Goal: Information Seeking & Learning: Learn about a topic

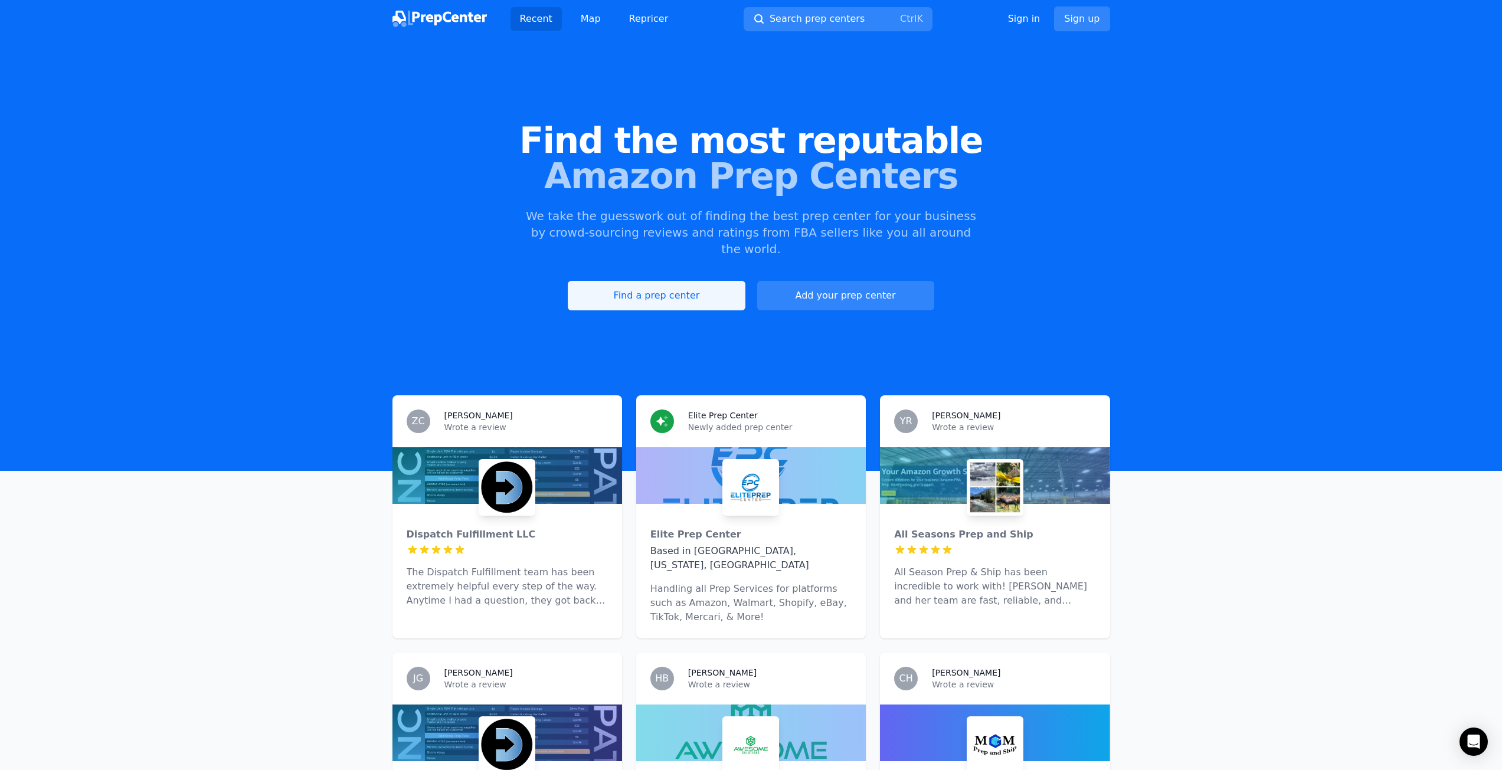
click at [675, 283] on link "Find a prep center" at bounding box center [656, 295] width 177 height 29
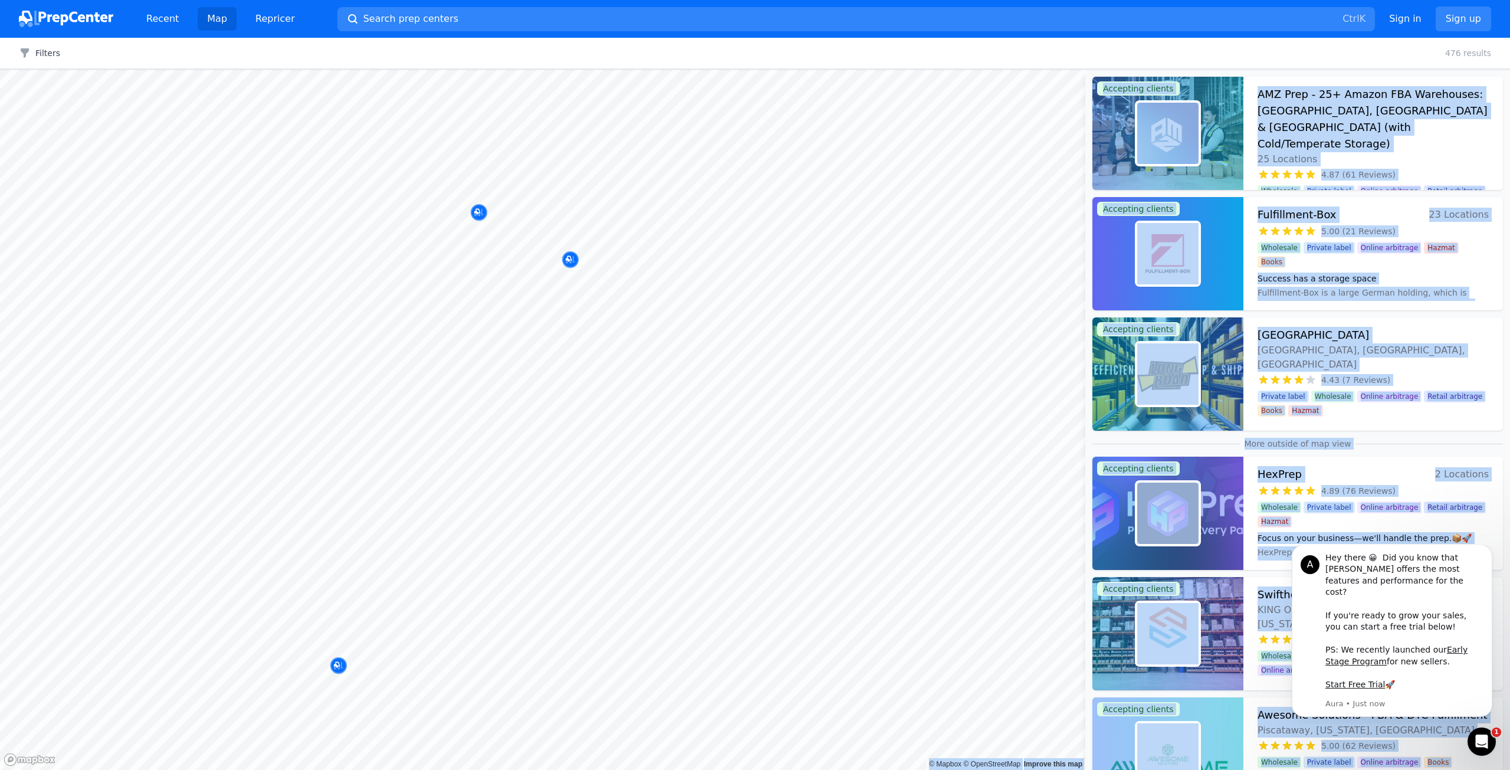
click at [647, 271] on body "Recent Map Repricer Search prep centers Ctrl K Open main menu Sign in Sign up F…" at bounding box center [755, 385] width 1510 height 770
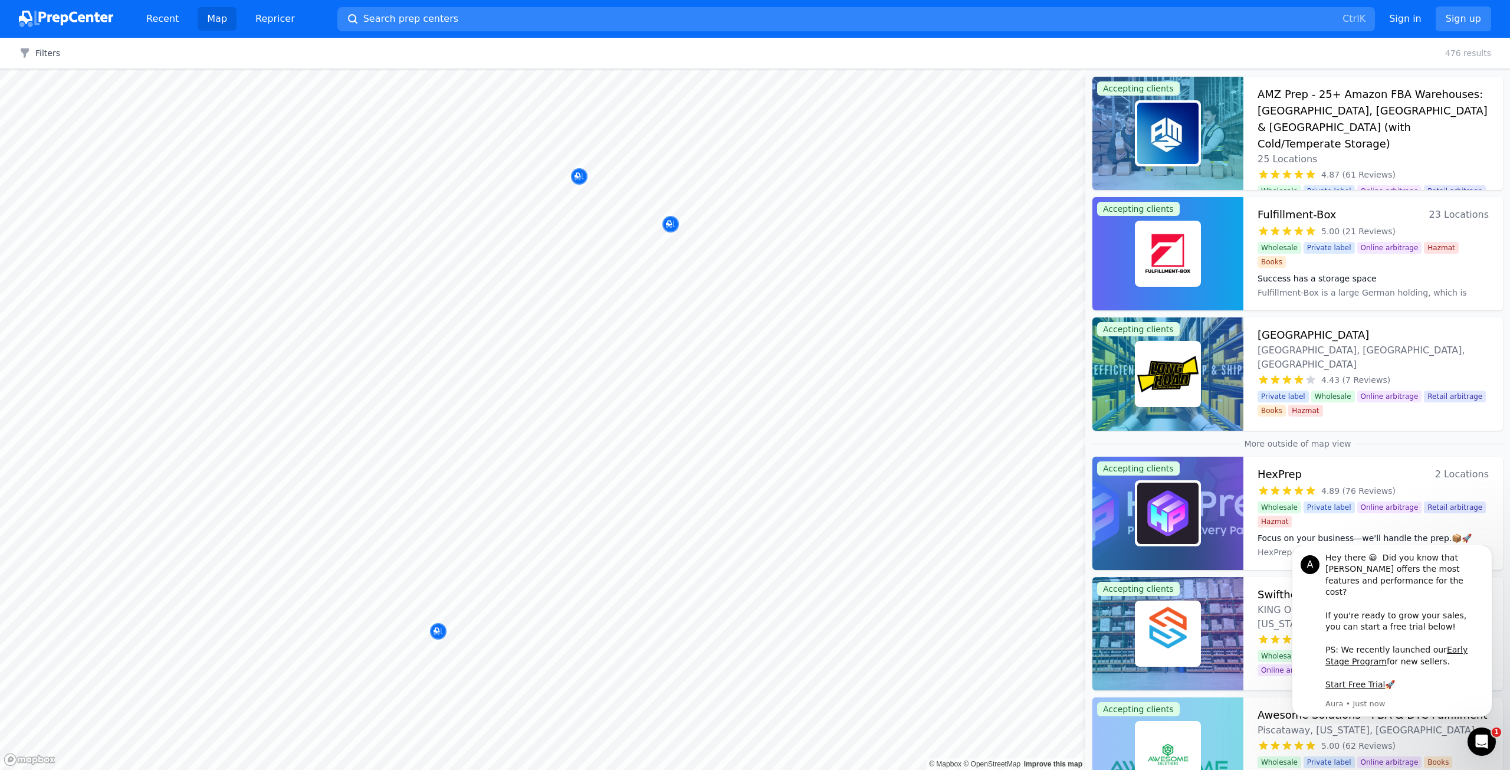
drag, startPoint x: 1350, startPoint y: 52, endPoint x: 1314, endPoint y: 57, distance: 36.4
click at [1314, 57] on div "Filters Clear all 476 results" at bounding box center [755, 53] width 1510 height 31
click at [673, 223] on icon "Map marker" at bounding box center [670, 225] width 9 height 8
click at [1307, 104] on h3 "AMZ Prep - 25+ Amazon FBA Warehouses: [GEOGRAPHIC_DATA], [GEOGRAPHIC_DATA] & [G…" at bounding box center [1373, 119] width 231 height 66
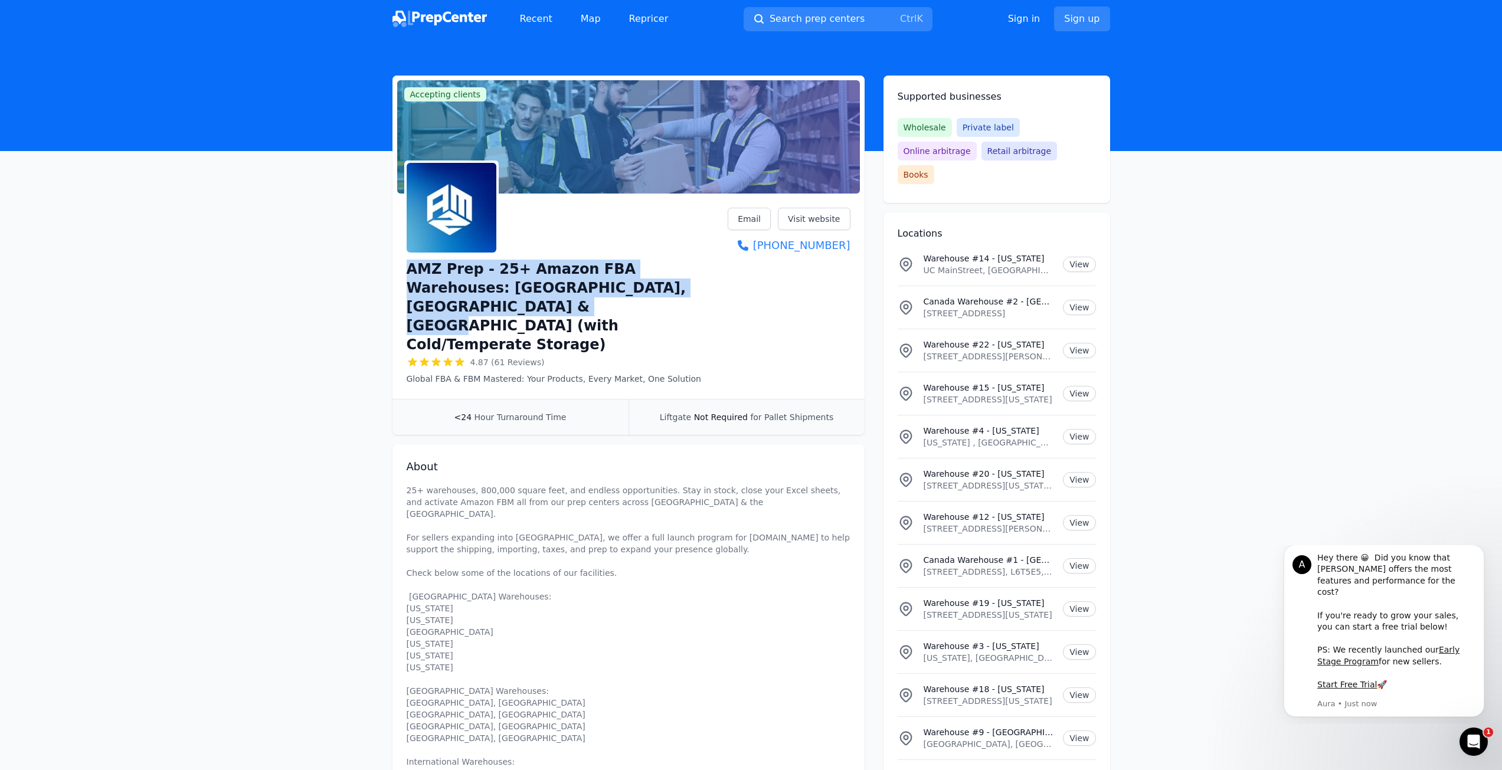
drag, startPoint x: 404, startPoint y: 269, endPoint x: 740, endPoint y: 286, distance: 337.3
click at [740, 286] on div "AMZ Prep - 25+ Amazon FBA Warehouses: [GEOGRAPHIC_DATA], [GEOGRAPHIC_DATA] & [G…" at bounding box center [628, 298] width 472 height 201
copy h1 "AMZ Prep - 25+ Amazon FBA Warehouses: [GEOGRAPHIC_DATA], [GEOGRAPHIC_DATA] & [G…"
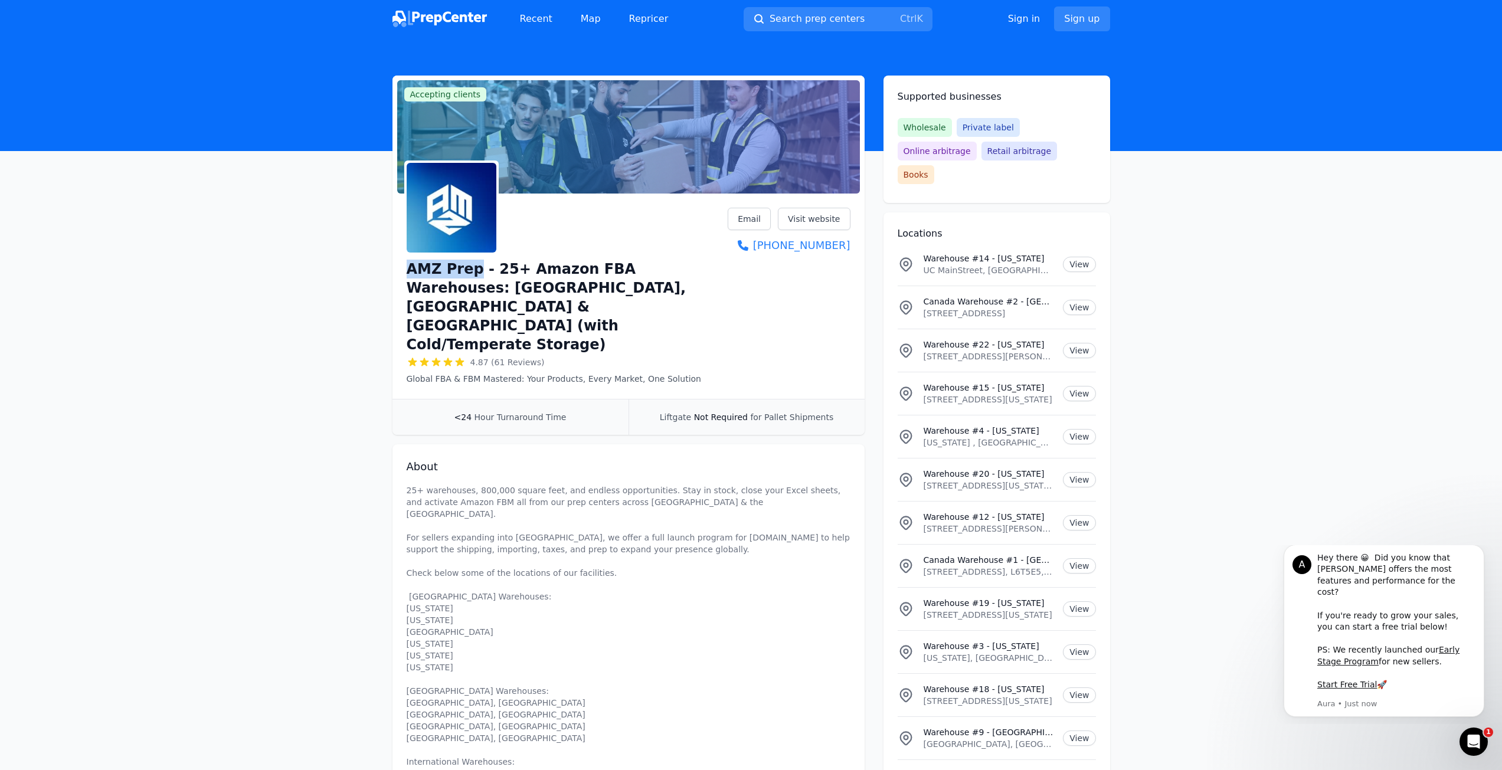
drag, startPoint x: 419, startPoint y: 268, endPoint x: 469, endPoint y: 272, distance: 49.7
click at [469, 272] on div "AMZ Prep - 25+ Amazon FBA Warehouses: [GEOGRAPHIC_DATA], [GEOGRAPHIC_DATA] & [G…" at bounding box center [628, 298] width 472 height 201
copy h1 "AMZ Prep"
drag, startPoint x: 857, startPoint y: 252, endPoint x: 765, endPoint y: 247, distance: 92.7
click at [765, 247] on div "AMZ Prep - 25+ Amazon FBA Warehouses: [GEOGRAPHIC_DATA], [GEOGRAPHIC_DATA] & [G…" at bounding box center [628, 298] width 472 height 201
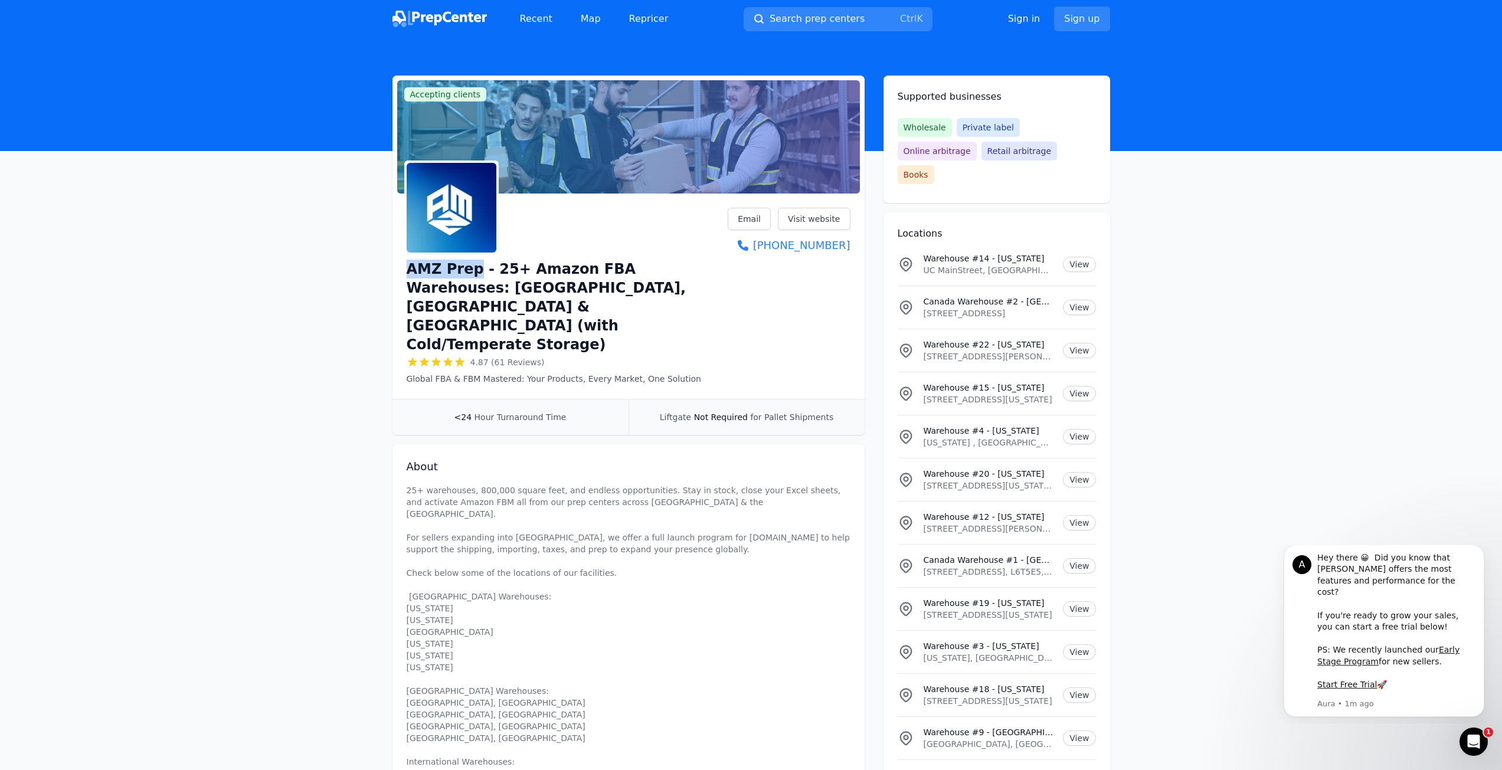
click at [854, 274] on div "AMZ Prep - 25+ Amazon FBA Warehouses: [GEOGRAPHIC_DATA], [GEOGRAPHIC_DATA] & [G…" at bounding box center [628, 298] width 472 height 201
click at [860, 251] on div "AMZ Prep - 25+ Amazon FBA Warehouses: [GEOGRAPHIC_DATA], [GEOGRAPHIC_DATA] & [G…" at bounding box center [628, 298] width 472 height 201
click at [855, 243] on div "AMZ Prep - 25+ Amazon FBA Warehouses: [GEOGRAPHIC_DATA], [GEOGRAPHIC_DATA] & [G…" at bounding box center [628, 298] width 472 height 201
drag, startPoint x: 856, startPoint y: 243, endPoint x: 801, endPoint y: 264, distance: 59.4
click at [790, 254] on div "AMZ Prep - 25+ Amazon FBA Warehouses: [GEOGRAPHIC_DATA], [GEOGRAPHIC_DATA] & [G…" at bounding box center [628, 298] width 472 height 201
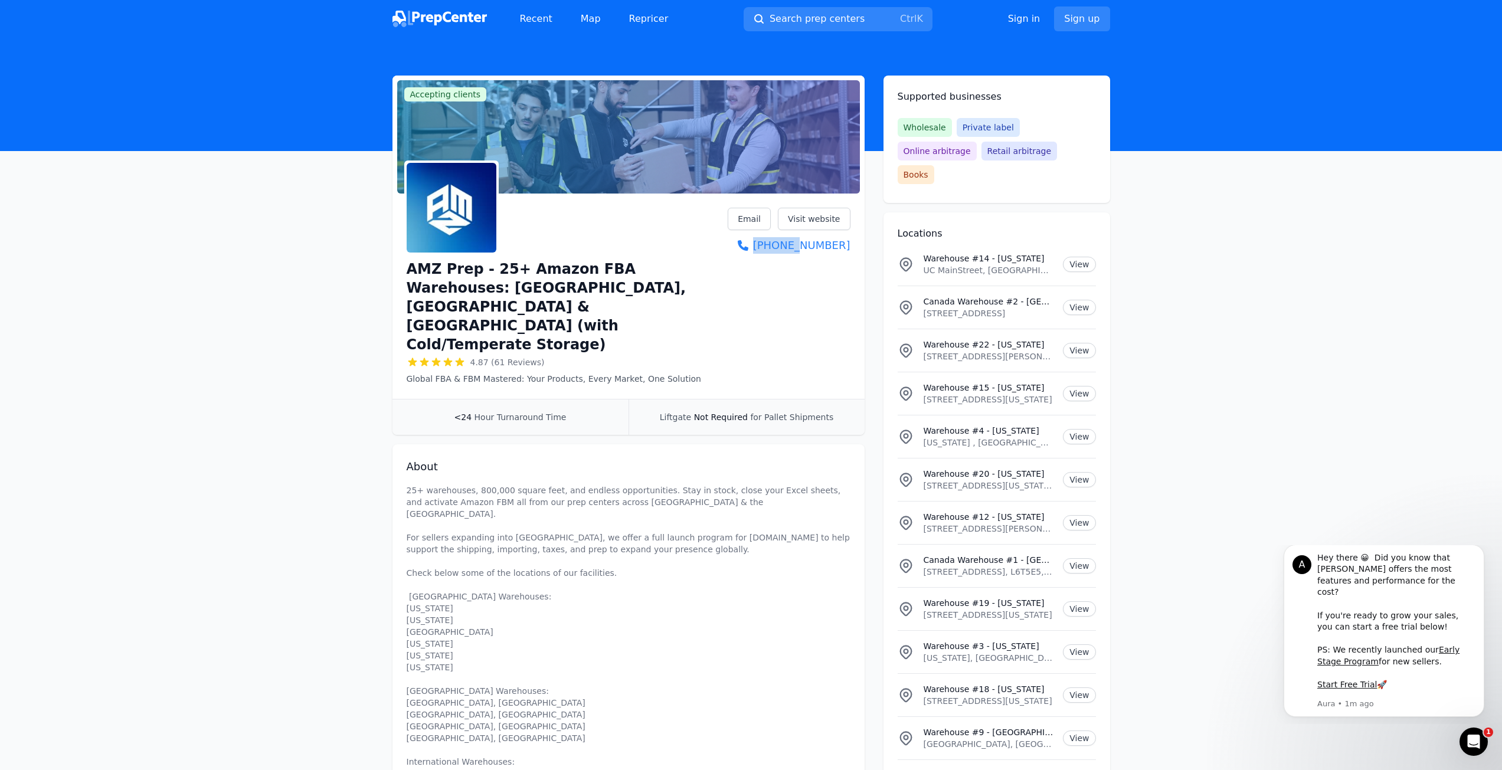
click at [801, 276] on div "AMZ Prep - 25+ Amazon FBA Warehouses: [GEOGRAPHIC_DATA], [GEOGRAPHIC_DATA] & [G…" at bounding box center [629, 296] width 444 height 177
click at [830, 250] on link "[PHONE_NUMBER]" at bounding box center [788, 245] width 122 height 17
click at [833, 238] on link "[PHONE_NUMBER]" at bounding box center [788, 245] width 122 height 17
drag, startPoint x: 825, startPoint y: 330, endPoint x: 821, endPoint y: 298, distance: 32.1
click at [823, 329] on div "AMZ Prep - 25+ Amazon FBA Warehouses: [GEOGRAPHIC_DATA], [GEOGRAPHIC_DATA] & [G…" at bounding box center [628, 298] width 472 height 201
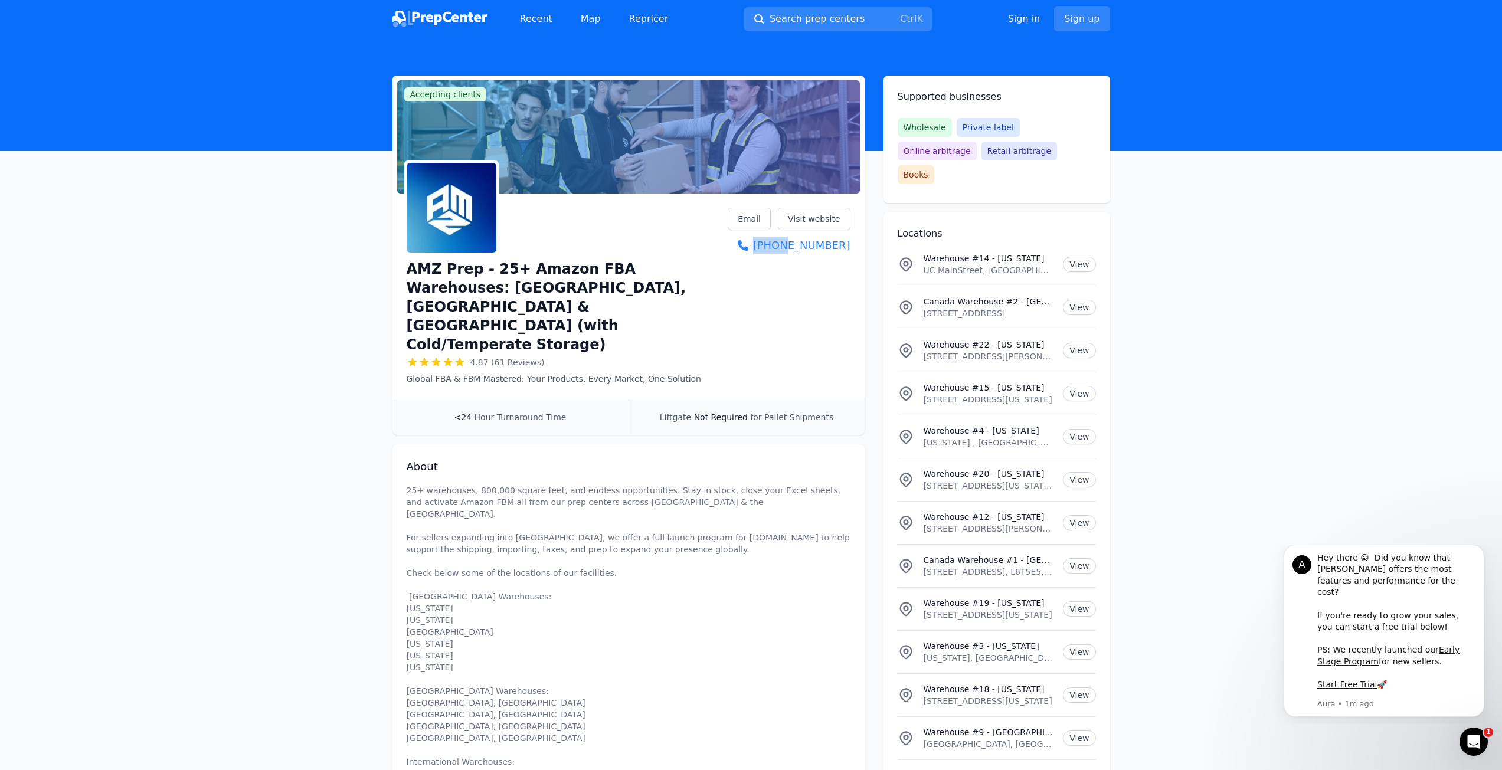
drag, startPoint x: 850, startPoint y: 245, endPoint x: 789, endPoint y: 281, distance: 71.1
click at [789, 281] on div "AMZ Prep - 25+ Amazon FBA Warehouses: [GEOGRAPHIC_DATA], [GEOGRAPHIC_DATA] & [G…" at bounding box center [628, 298] width 472 height 201
click at [787, 284] on div "AMZ Prep - 25+ Amazon FBA Warehouses: [GEOGRAPHIC_DATA], [GEOGRAPHIC_DATA] & [G…" at bounding box center [629, 296] width 444 height 177
click at [781, 269] on div "AMZ Prep - 25+ Amazon FBA Warehouses: [GEOGRAPHIC_DATA], [GEOGRAPHIC_DATA] & [G…" at bounding box center [629, 296] width 444 height 177
click at [756, 265] on div "AMZ Prep - 25+ Amazon FBA Warehouses: [GEOGRAPHIC_DATA], [GEOGRAPHIC_DATA] & [G…" at bounding box center [629, 296] width 444 height 177
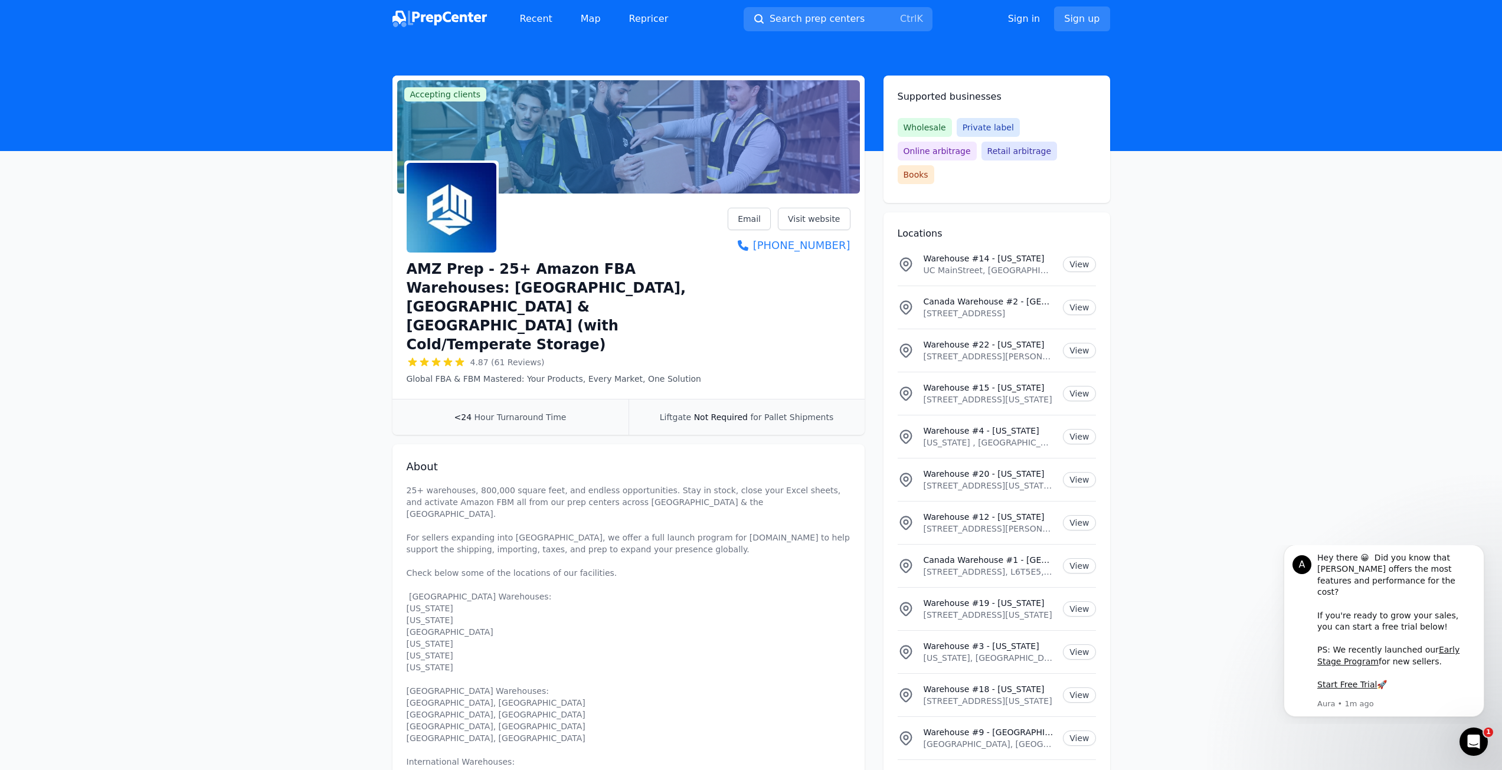
click at [814, 286] on div "AMZ Prep - 25+ Amazon FBA Warehouses: [GEOGRAPHIC_DATA], [GEOGRAPHIC_DATA] & [G…" at bounding box center [629, 296] width 444 height 177
drag, startPoint x: 855, startPoint y: 245, endPoint x: 849, endPoint y: 240, distance: 8.4
click at [849, 240] on div "AMZ Prep - 25+ Amazon FBA Warehouses: [GEOGRAPHIC_DATA], [GEOGRAPHIC_DATA] & [G…" at bounding box center [628, 298] width 472 height 201
copy link "[PHONE_NUMBER]"
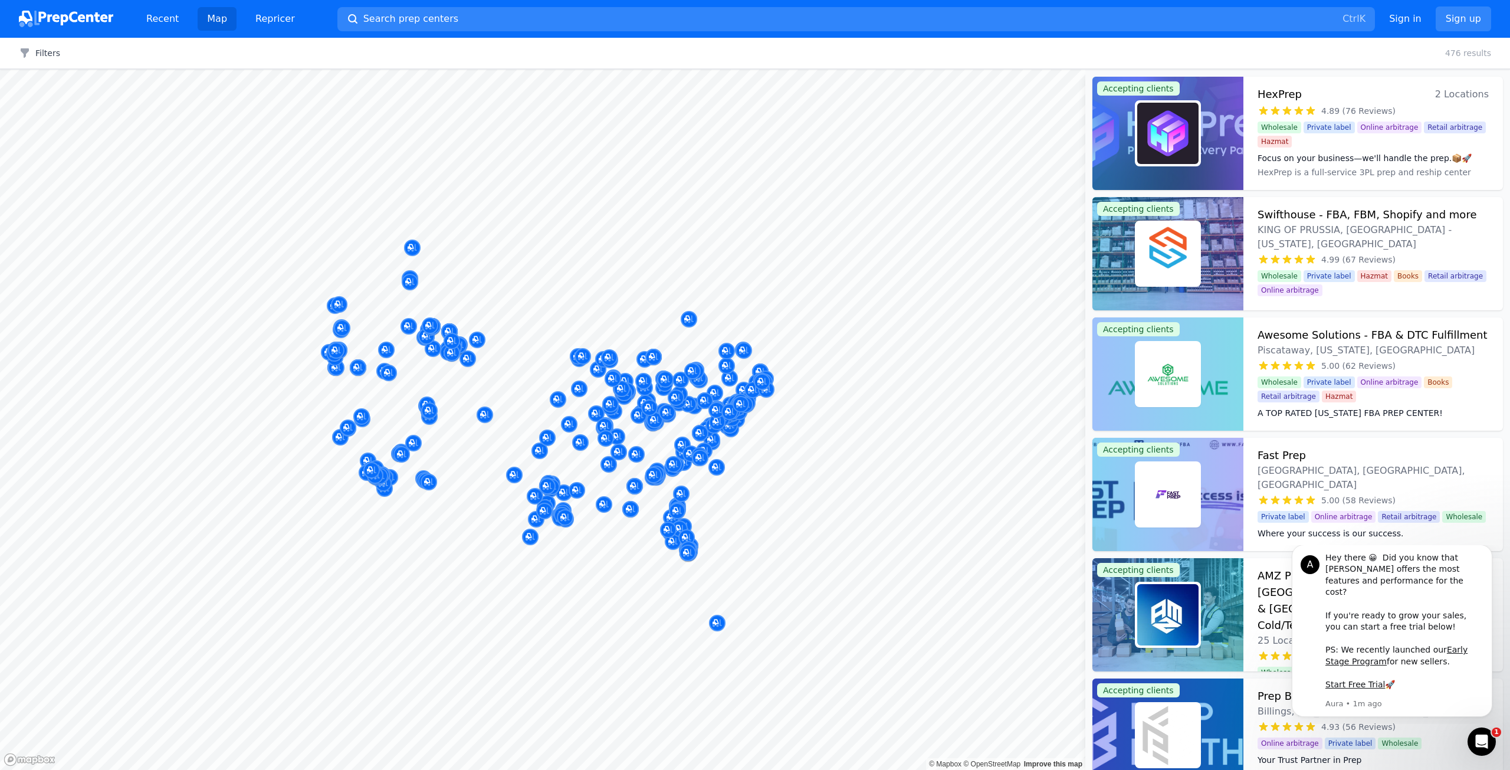
click at [369, 334] on div at bounding box center [336, 337] width 227 height 9
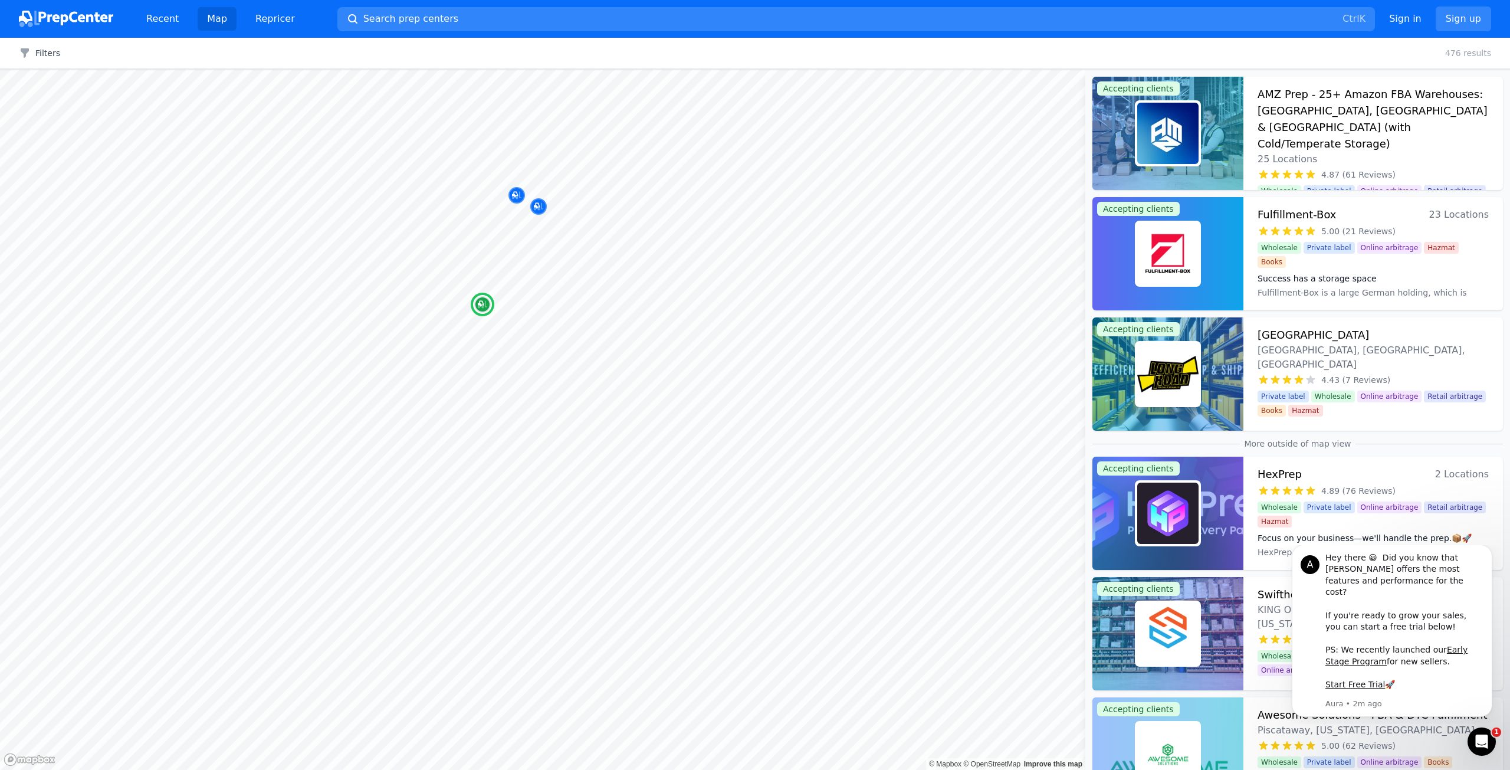
click at [1297, 212] on h3 "Fulfillment-Box" at bounding box center [1297, 214] width 79 height 17
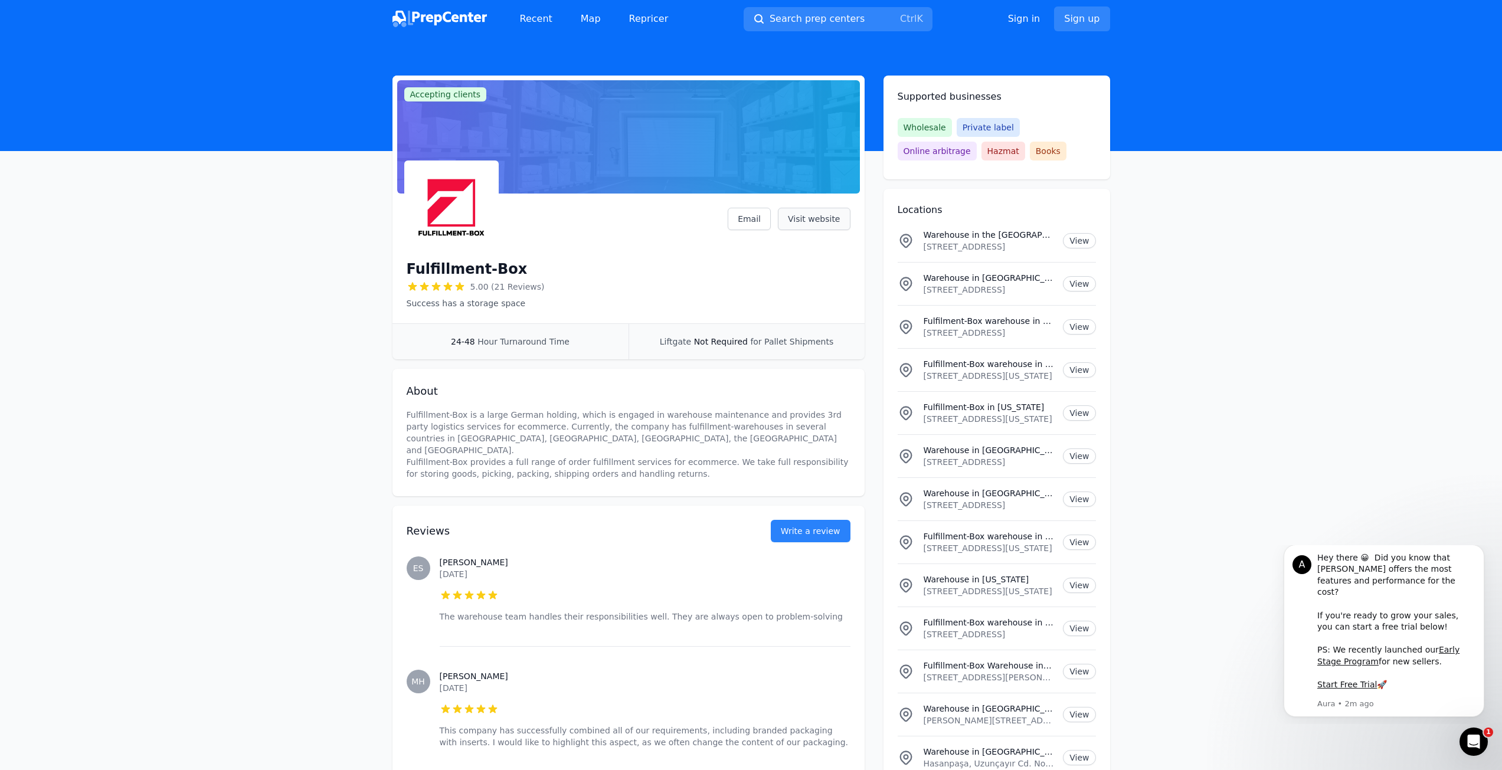
click at [808, 226] on link "Visit website" at bounding box center [814, 219] width 73 height 22
click at [765, 217] on link "Email" at bounding box center [748, 219] width 43 height 22
click at [760, 216] on link "Email" at bounding box center [748, 219] width 43 height 22
click at [686, 371] on div "About Fulfillment-Box is a large German holding, which is engaged in warehouse …" at bounding box center [628, 432] width 472 height 127
click at [802, 218] on link "Visit website" at bounding box center [814, 219] width 73 height 22
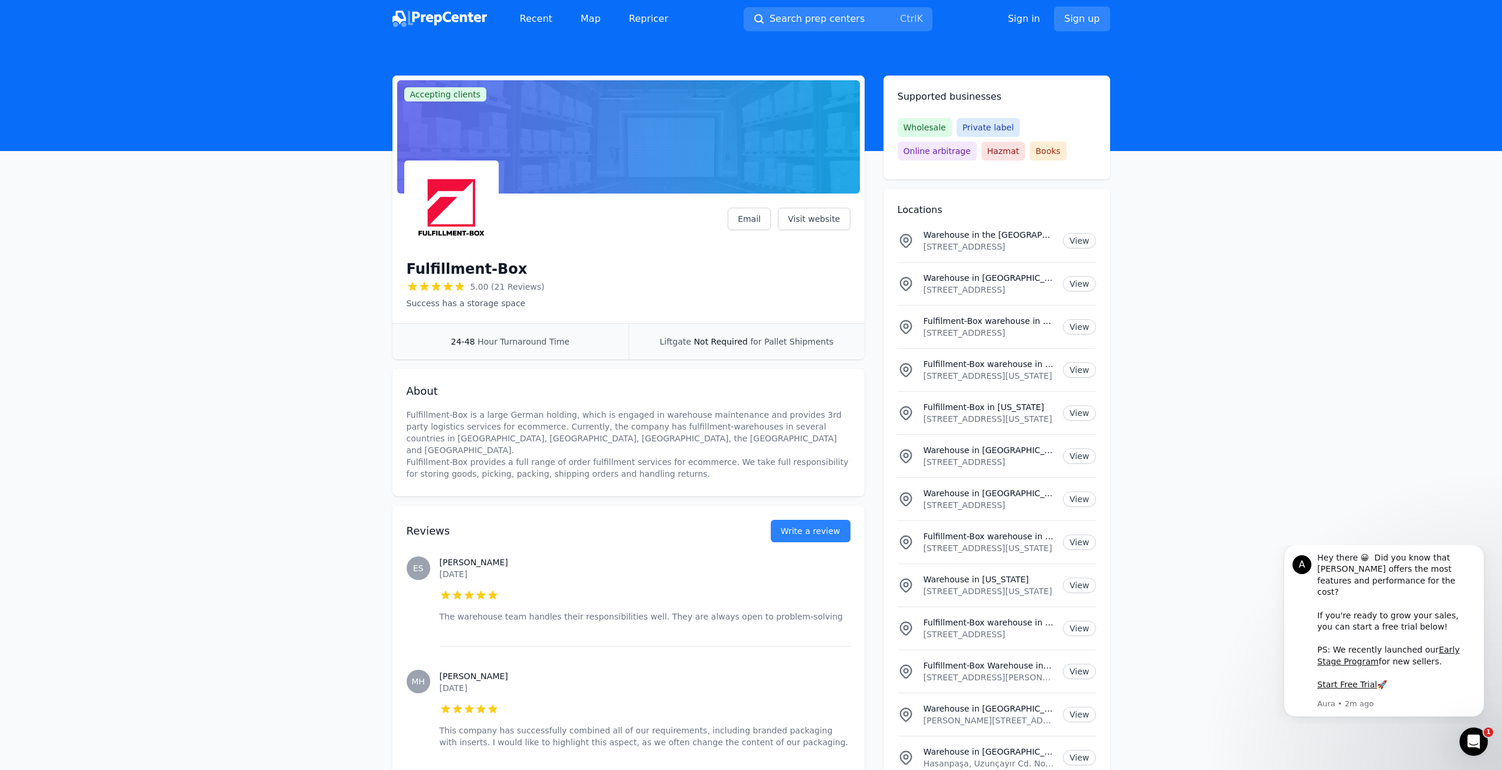
click at [730, 286] on div "Fulfillment-Box 5.00 (21 Reviews) Success has a storage space Email Visit websi…" at bounding box center [629, 258] width 444 height 101
click at [468, 267] on h1 "Fulfillment-Box" at bounding box center [467, 269] width 121 height 19
click at [467, 267] on h1 "Fulfillment-Box" at bounding box center [467, 269] width 121 height 19
click at [471, 268] on h1 "Fulfillment-Box" at bounding box center [467, 269] width 121 height 19
click at [536, 260] on div "Fulfillment-Box 5.00 (21 Reviews) Success has a storage space Email Visit websi…" at bounding box center [629, 258] width 444 height 101
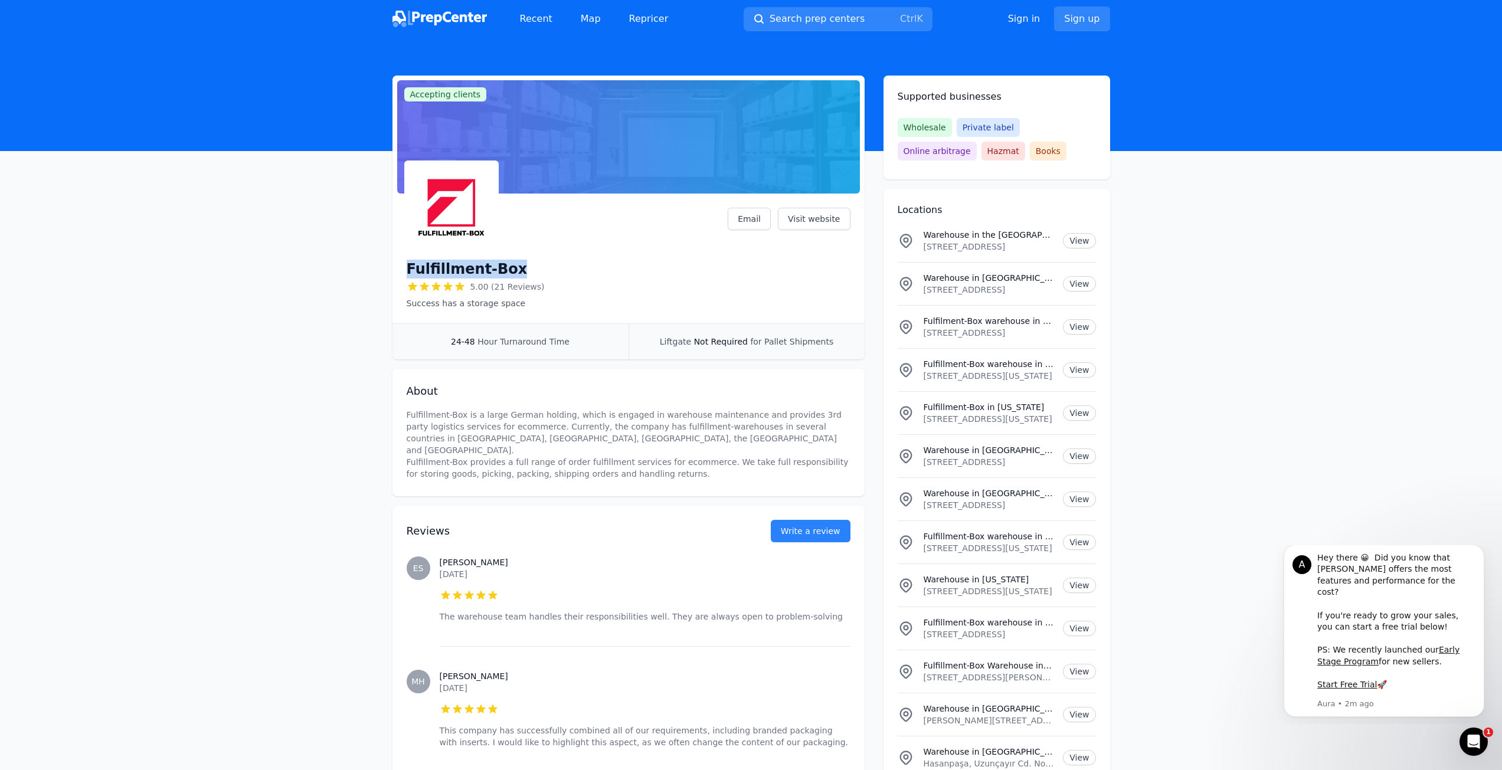
drag, startPoint x: 533, startPoint y: 263, endPoint x: 404, endPoint y: 264, distance: 129.2
click at [404, 264] on div "Fulfillment-Box 5.00 (21 Reviews) Success has a storage space Email Visit websi…" at bounding box center [628, 260] width 472 height 125
copy h1 "Fulfillment-Box"
click at [593, 506] on div "Reviews Write a review" at bounding box center [629, 524] width 444 height 37
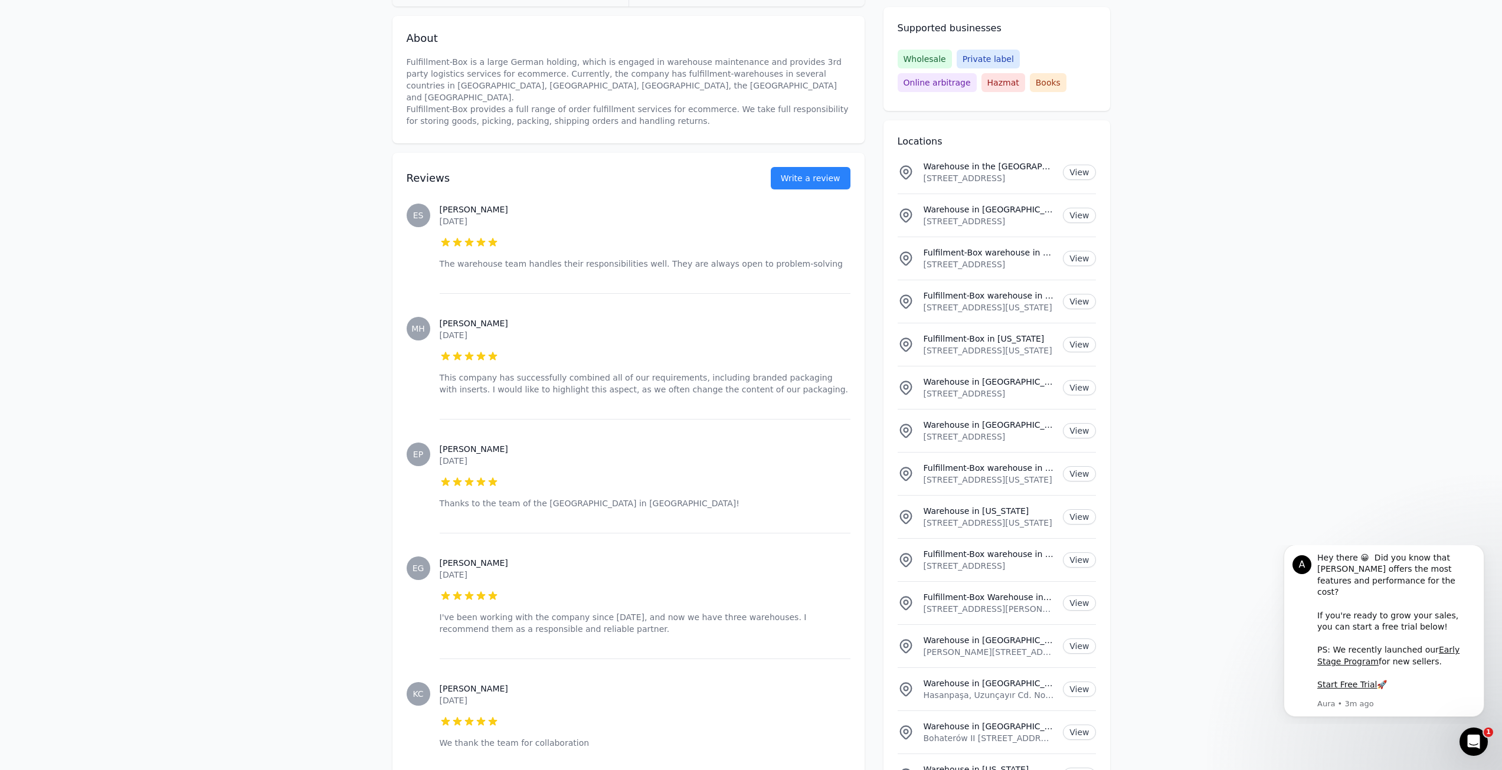
scroll to position [354, 0]
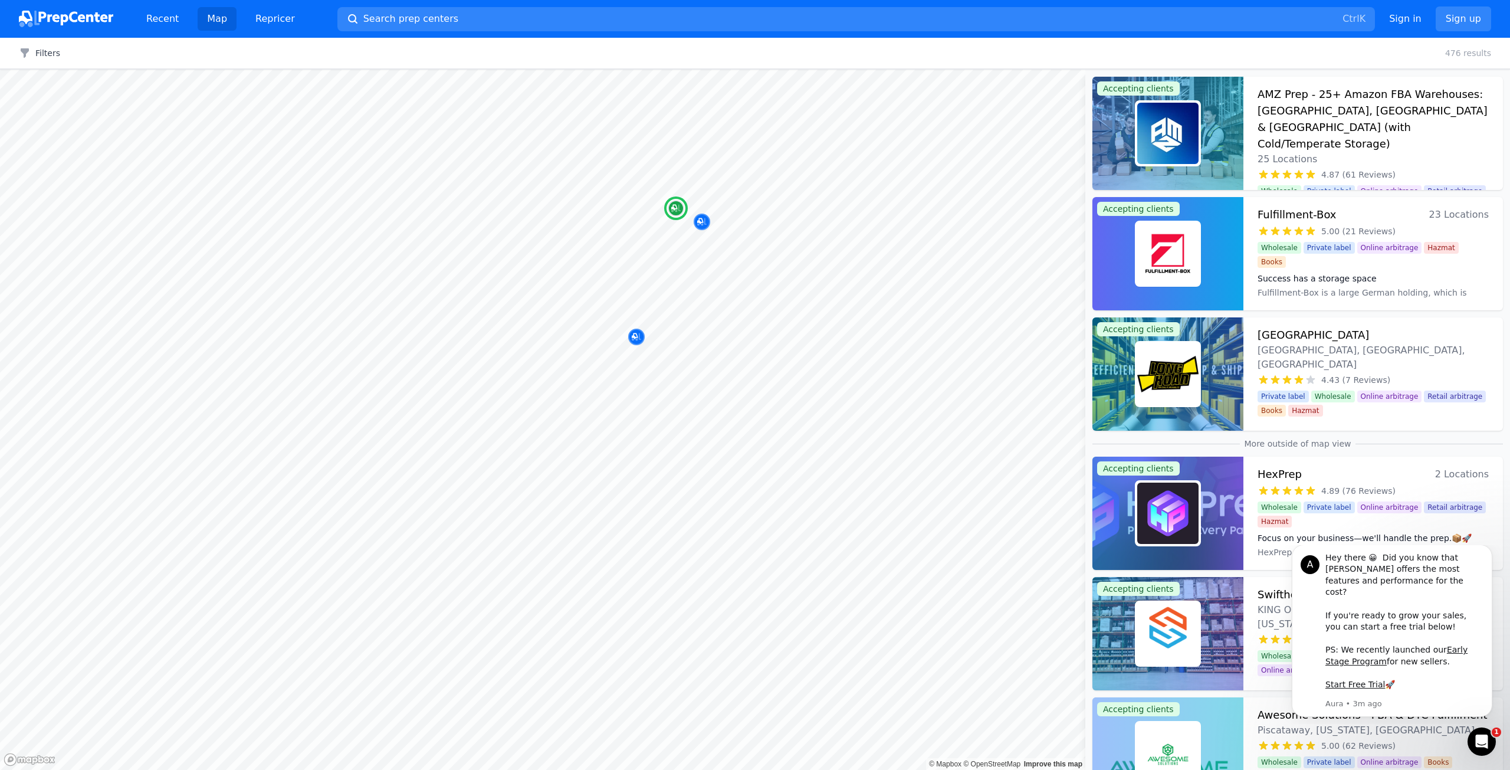
click at [1166, 372] on img at bounding box center [1167, 373] width 61 height 61
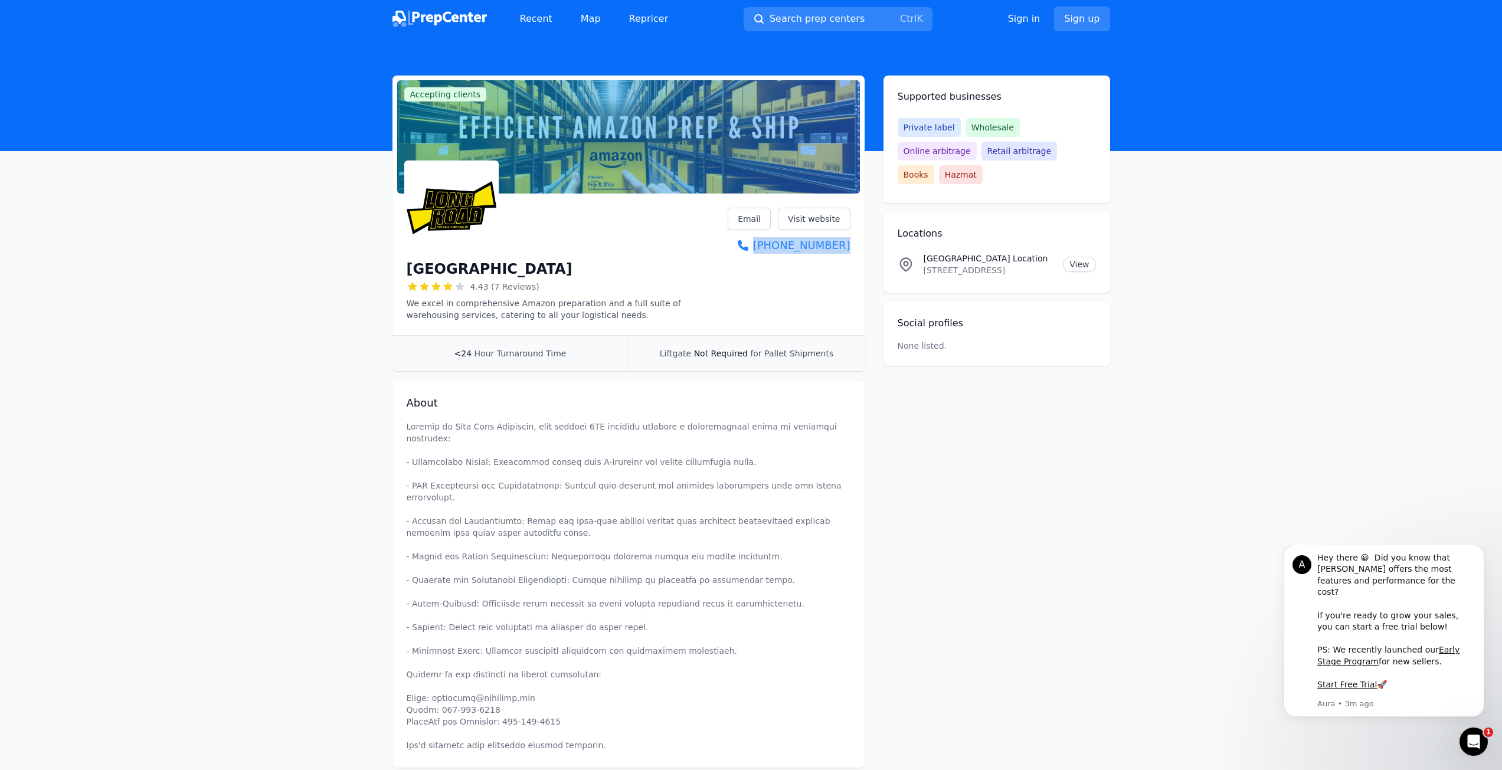
drag, startPoint x: 857, startPoint y: 245, endPoint x: 850, endPoint y: 254, distance: 11.3
click at [848, 256] on div "[GEOGRAPHIC_DATA] 4.43 (7 Reviews) We excel in comprehensive Amazon preparation…" at bounding box center [628, 266] width 472 height 137
copy link "[PHONE_NUMBER]"
click at [1071, 257] on link "View" at bounding box center [1079, 264] width 32 height 15
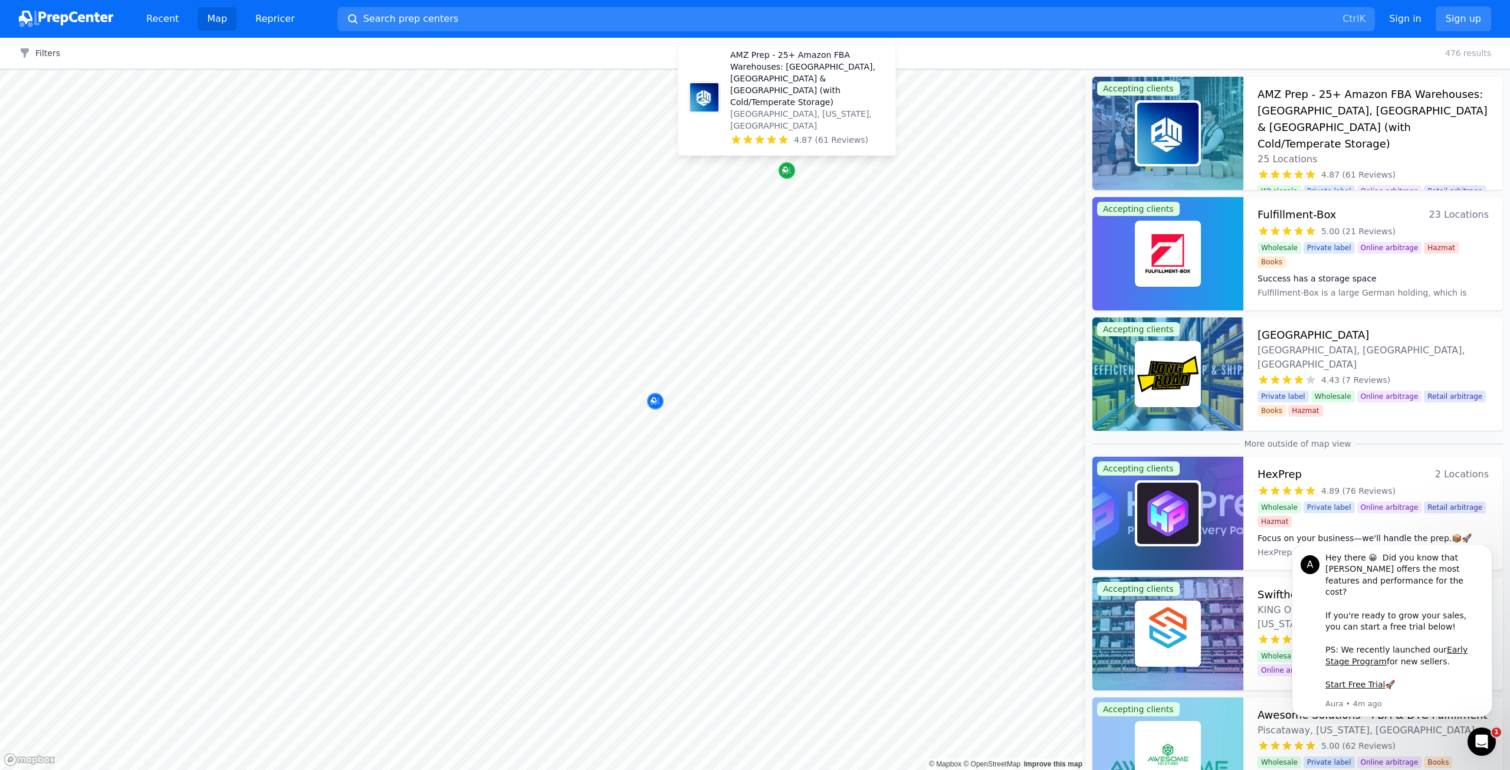
click at [785, 177] on div "Map marker" at bounding box center [787, 170] width 17 height 17
click at [1294, 104] on h3 "AMZ Prep - 25+ Amazon FBA Warehouses: [GEOGRAPHIC_DATA], [GEOGRAPHIC_DATA] & [G…" at bounding box center [1373, 119] width 231 height 66
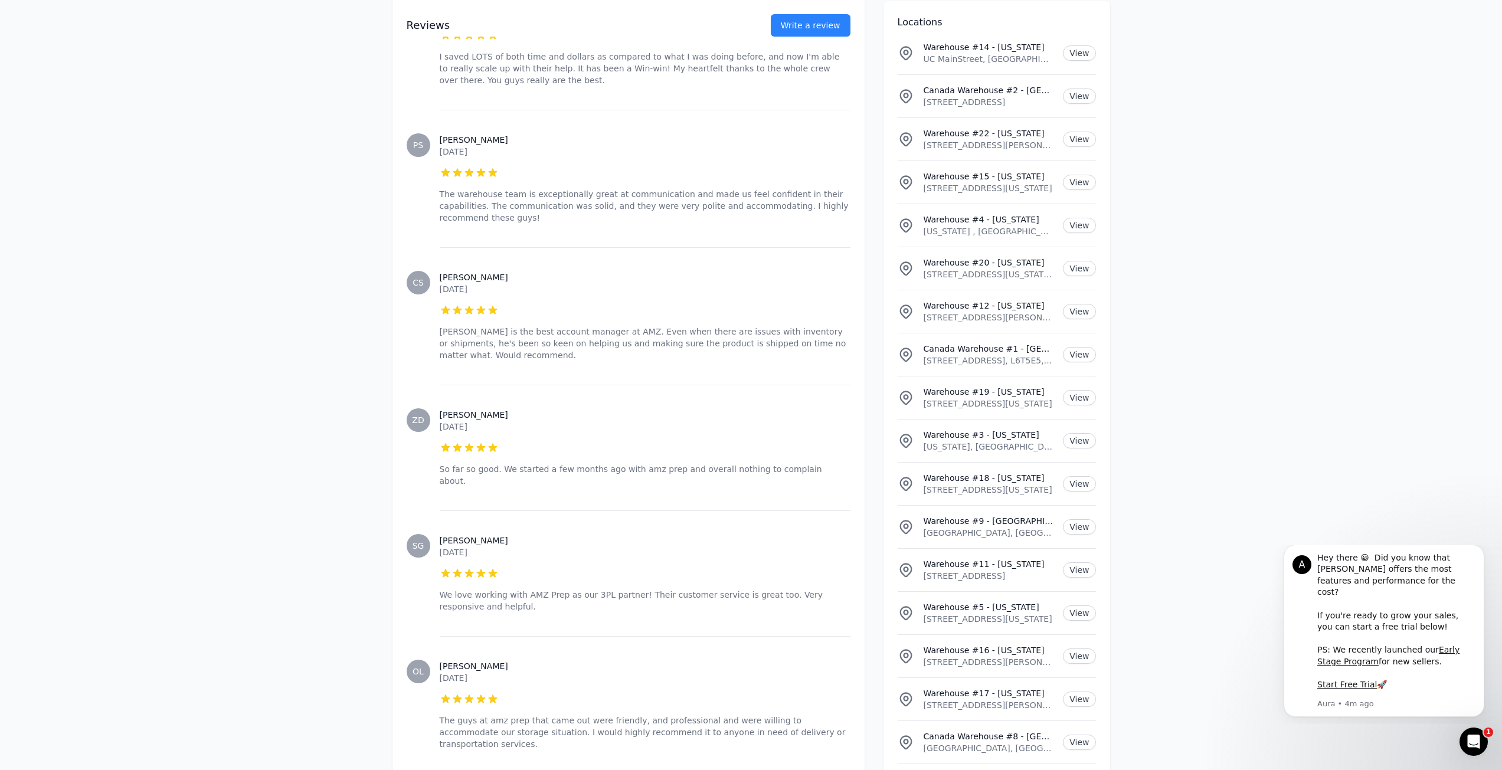
scroll to position [8313, 0]
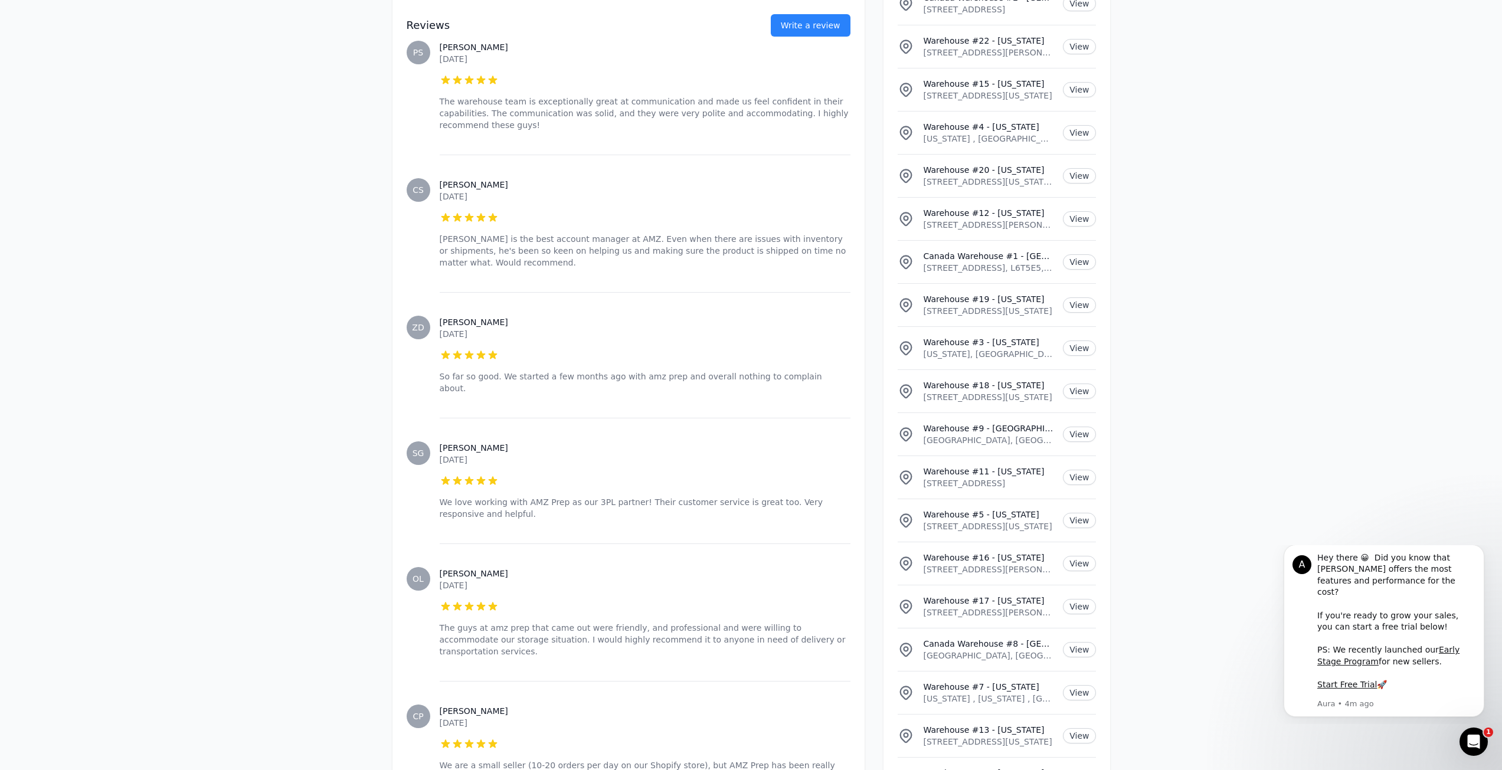
drag, startPoint x: 925, startPoint y: 560, endPoint x: 1009, endPoint y: 559, distance: 85.0
copy p "10441 SE 240th St, Kent"
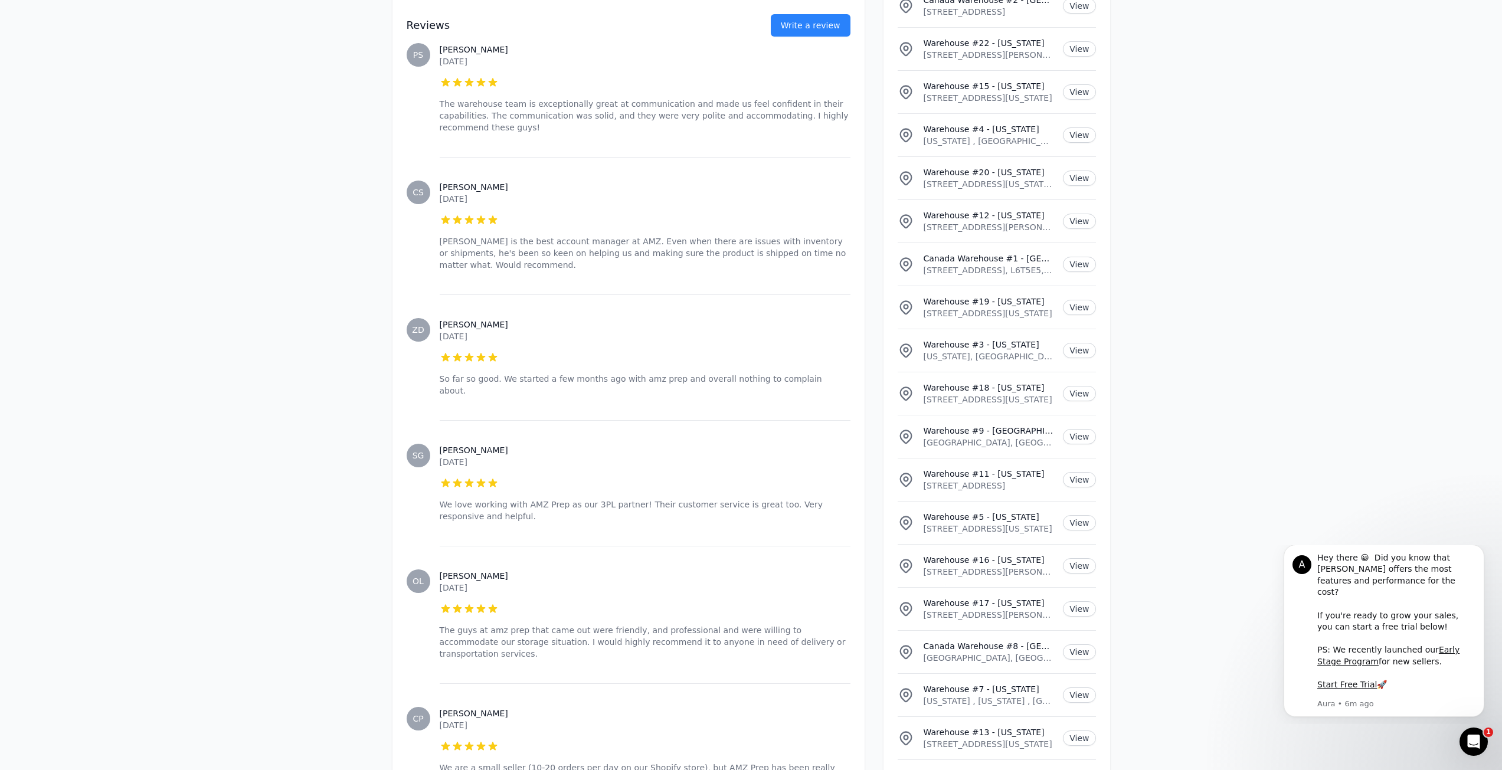
scroll to position [8313, 0]
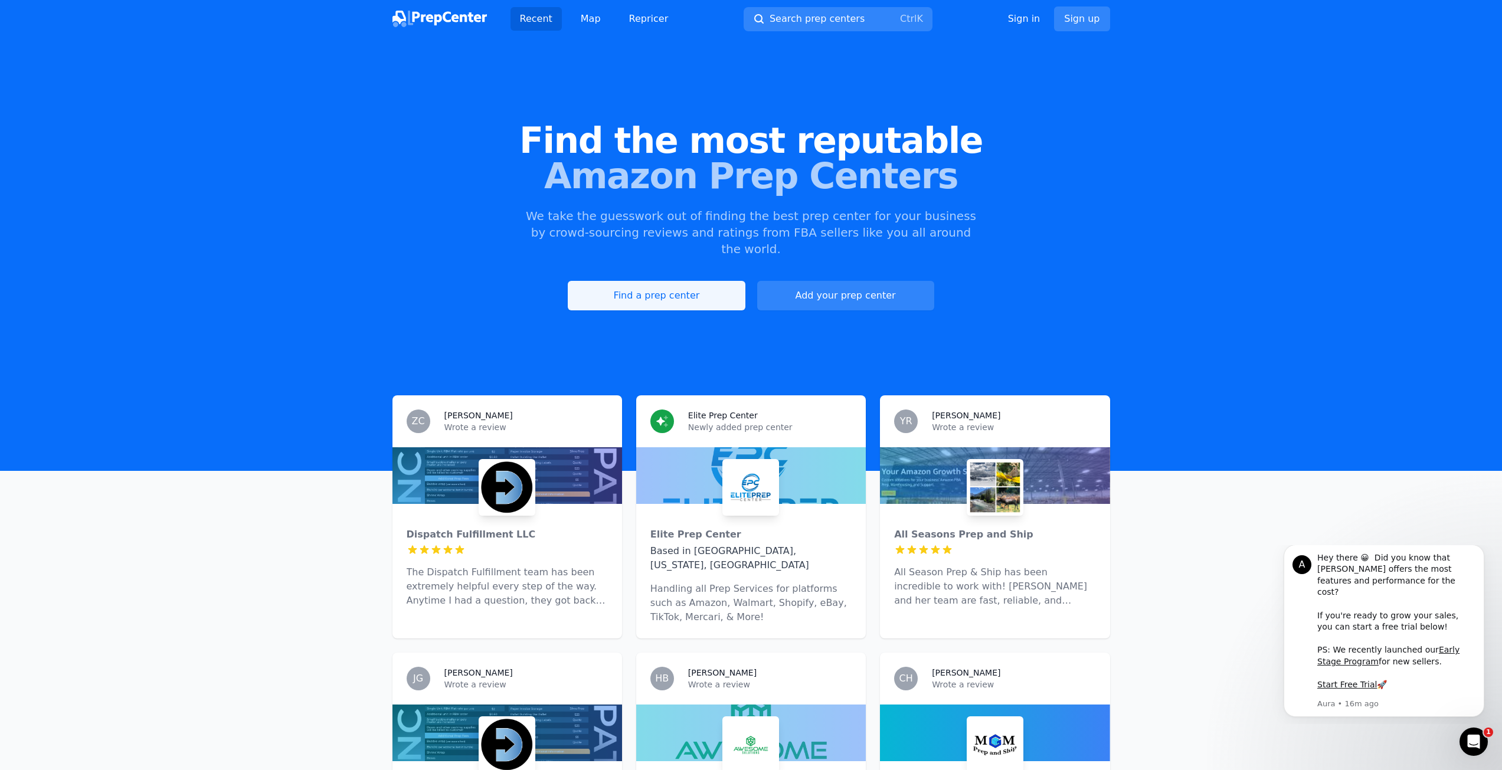
click at [696, 281] on link "Find a prep center" at bounding box center [656, 295] width 177 height 29
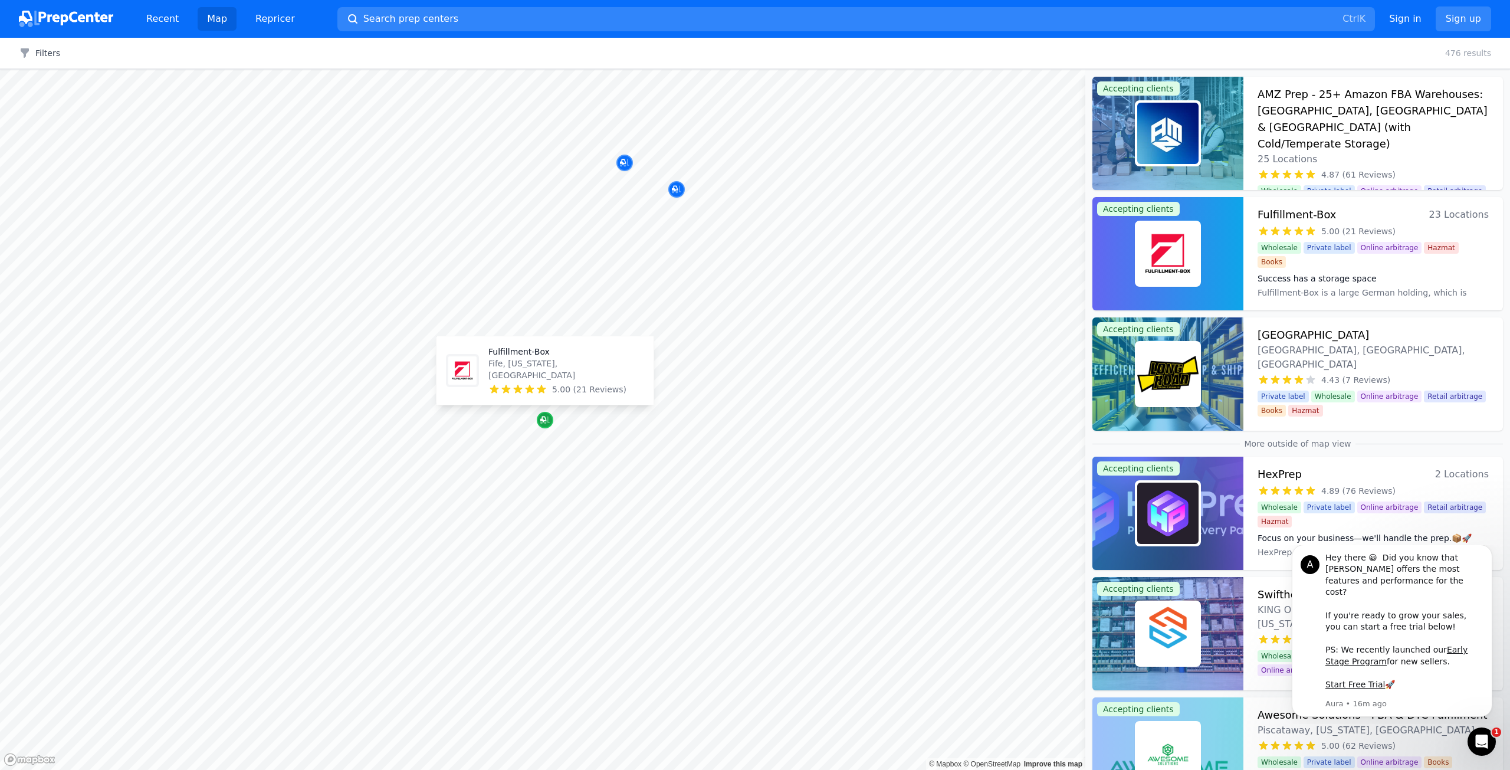
click at [546, 422] on icon "Map marker" at bounding box center [544, 421] width 9 height 8
click at [1286, 222] on h3 "Fulfillment-Box" at bounding box center [1297, 214] width 79 height 17
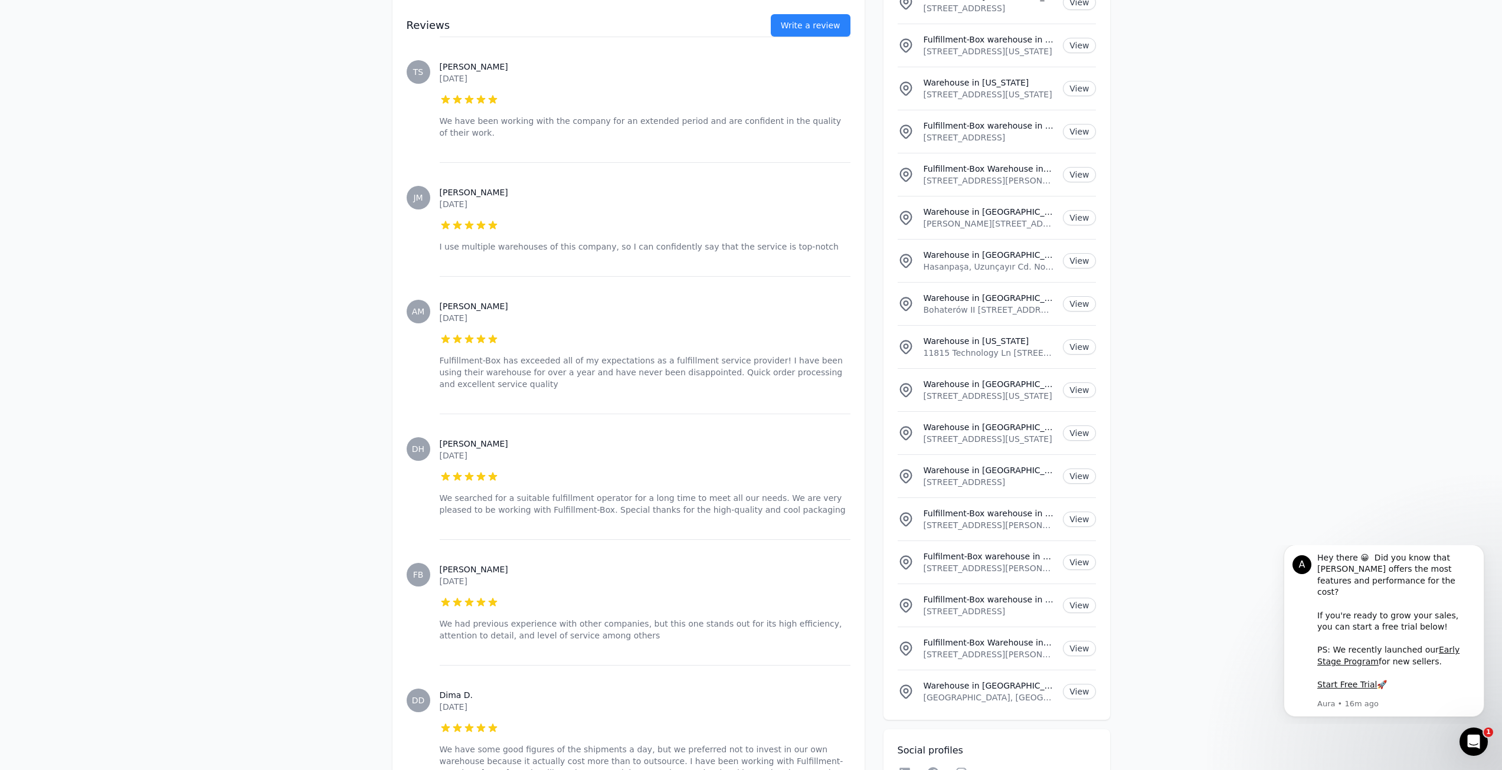
scroll to position [2394, 0]
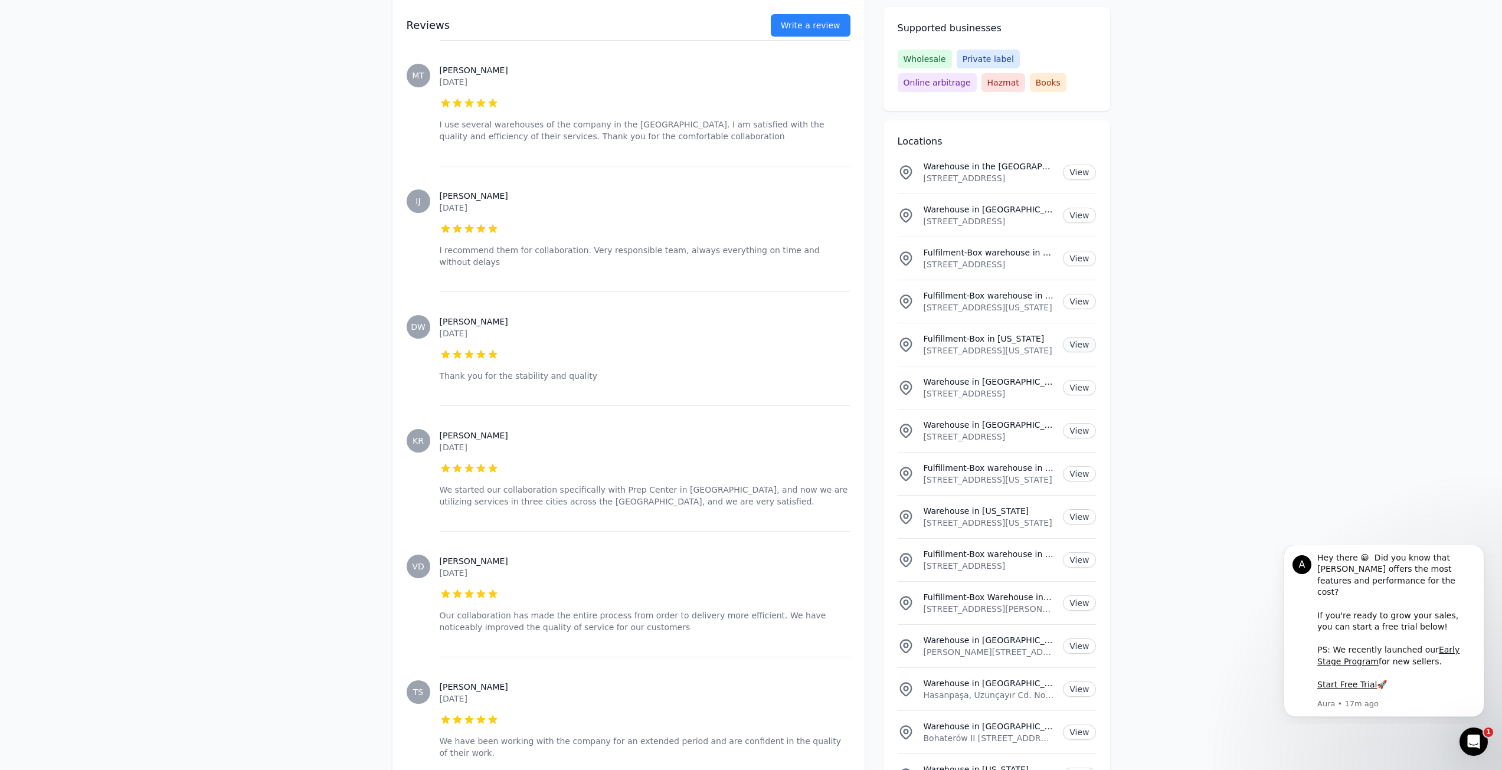
click at [1083, 342] on link "View" at bounding box center [1079, 344] width 32 height 15
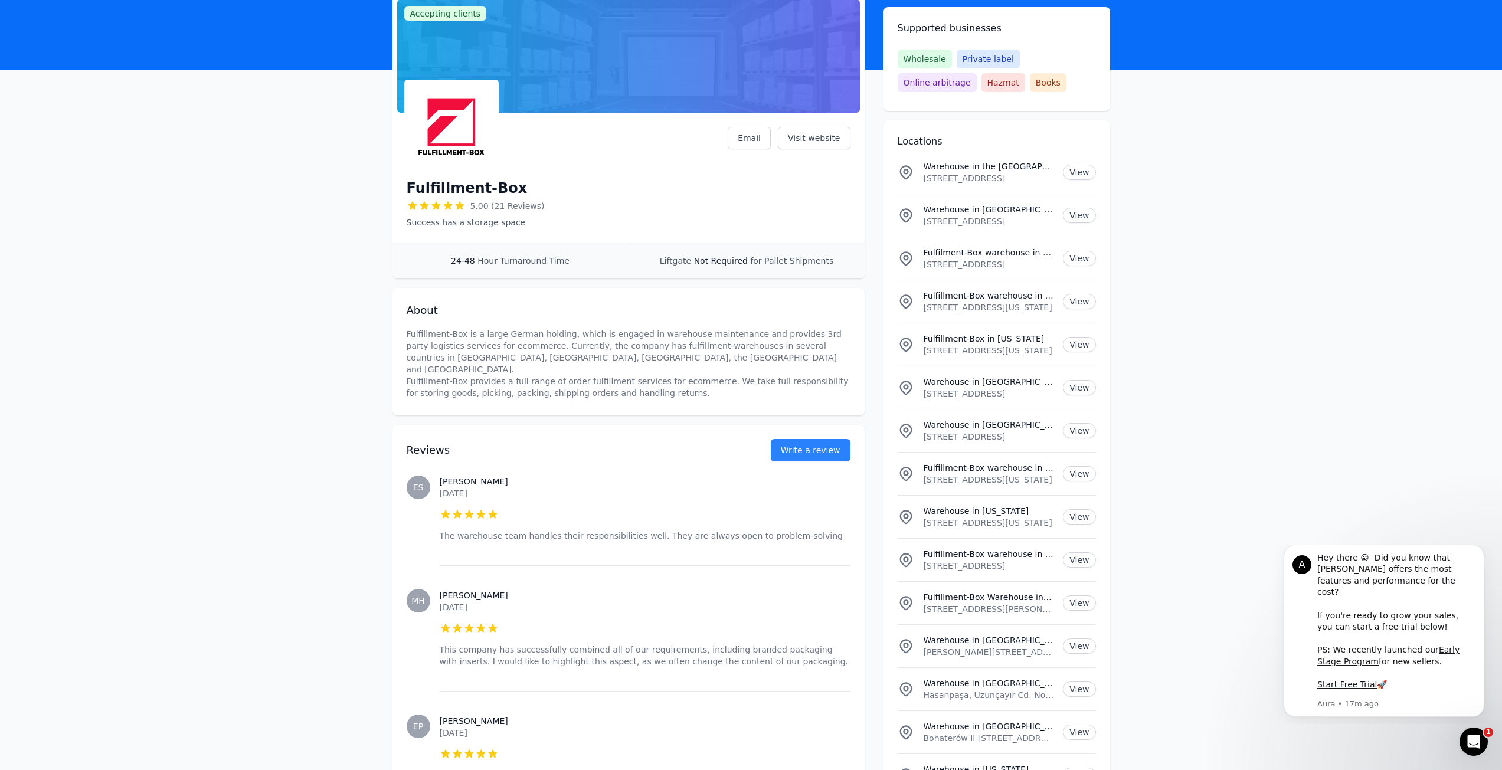
scroll to position [0, 0]
